Goal: Information Seeking & Learning: Stay updated

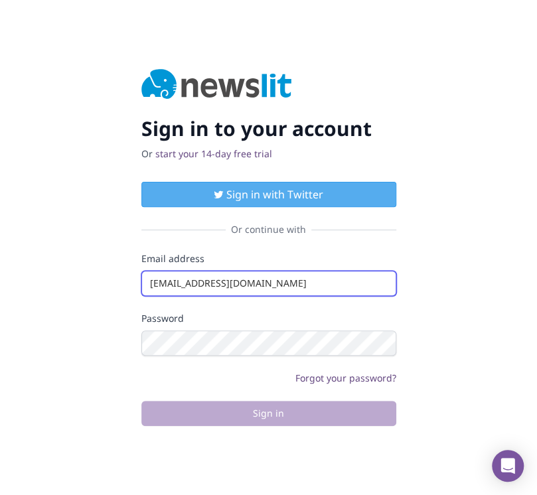
type input "[EMAIL_ADDRESS][DOMAIN_NAME]"
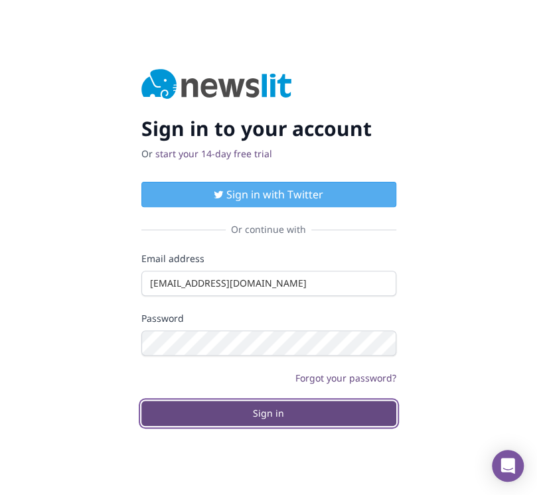
click at [268, 413] on button "Sign in" at bounding box center [268, 413] width 255 height 25
